Goal: Find specific page/section: Find specific page/section

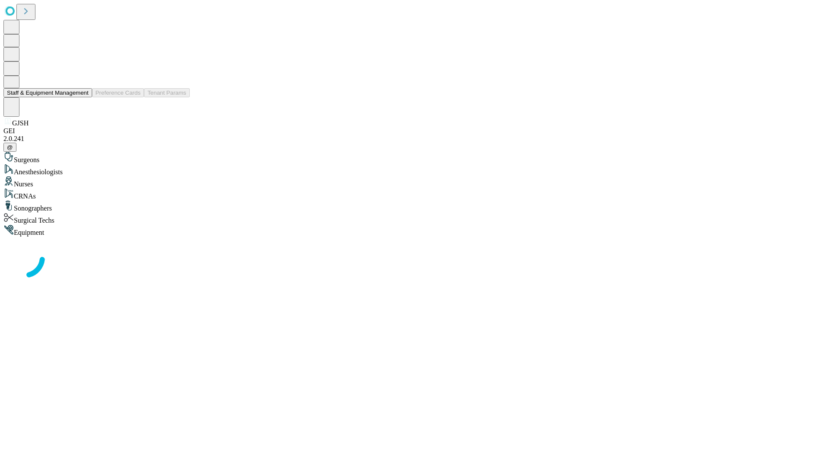
click at [83, 97] on button "Staff & Equipment Management" at bounding box center [47, 92] width 89 height 9
